Goal: Find contact information: Find contact information

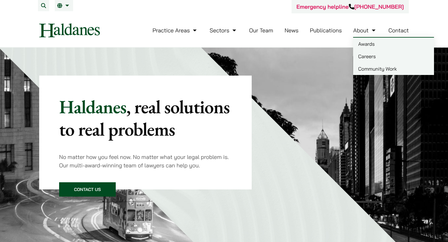
click at [369, 58] on link "Careers" at bounding box center [393, 56] width 81 height 12
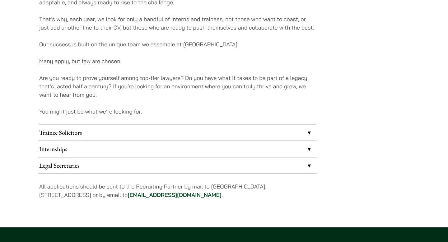
scroll to position [458, 0]
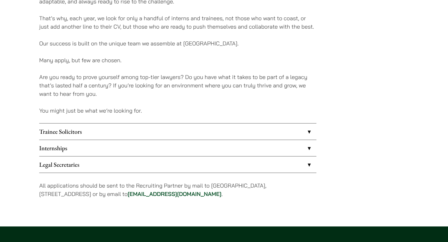
click at [308, 136] on link "Trainee Solicitors" at bounding box center [177, 131] width 277 height 16
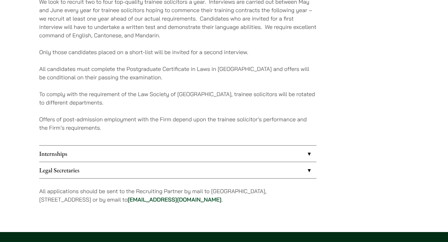
scroll to position [611, 0]
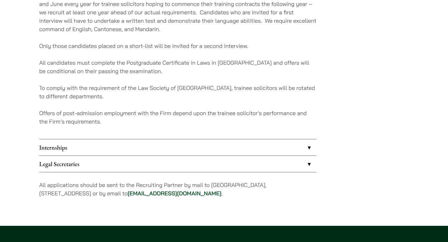
click at [309, 146] on link "Internships" at bounding box center [177, 147] width 277 height 16
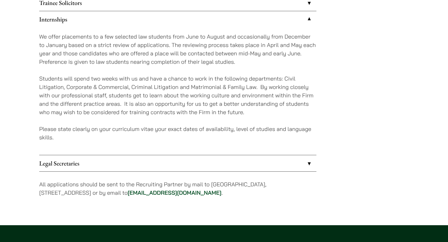
scroll to position [587, 0]
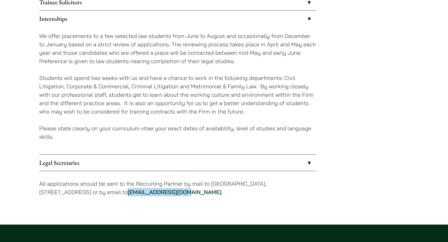
drag, startPoint x: 203, startPoint y: 192, endPoint x: 145, endPoint y: 190, distance: 58.5
click at [145, 190] on p "All applications should be sent to the Recruiting Partner by mail to [GEOGRAPHI…" at bounding box center [177, 187] width 277 height 17
copy link "[EMAIL_ADDRESS][DOMAIN_NAME]"
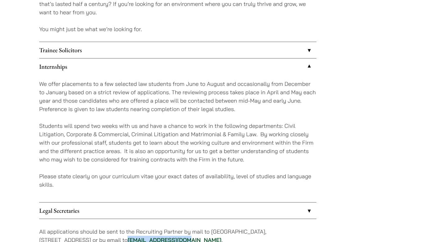
scroll to position [531, 0]
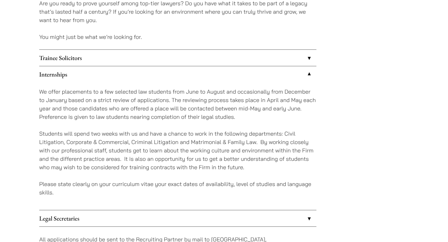
click at [301, 58] on link "Trainee Solicitors" at bounding box center [177, 58] width 277 height 16
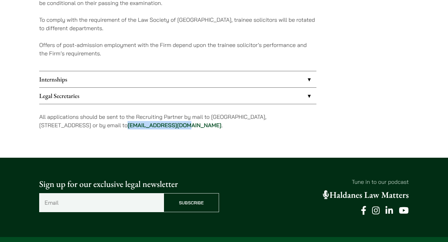
scroll to position [674, 0]
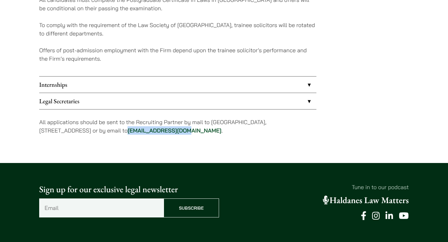
click at [294, 85] on link "Internships" at bounding box center [177, 84] width 277 height 16
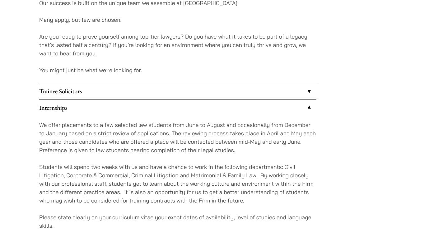
scroll to position [500, 0]
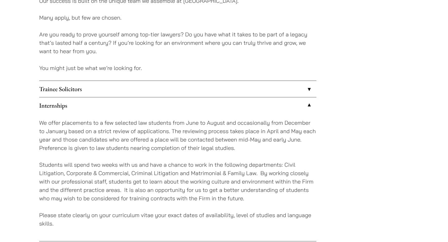
click at [312, 89] on link "Trainee Solicitors" at bounding box center [177, 89] width 277 height 16
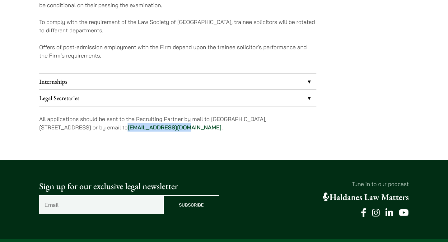
scroll to position [677, 0]
